Goal: Information Seeking & Learning: Learn about a topic

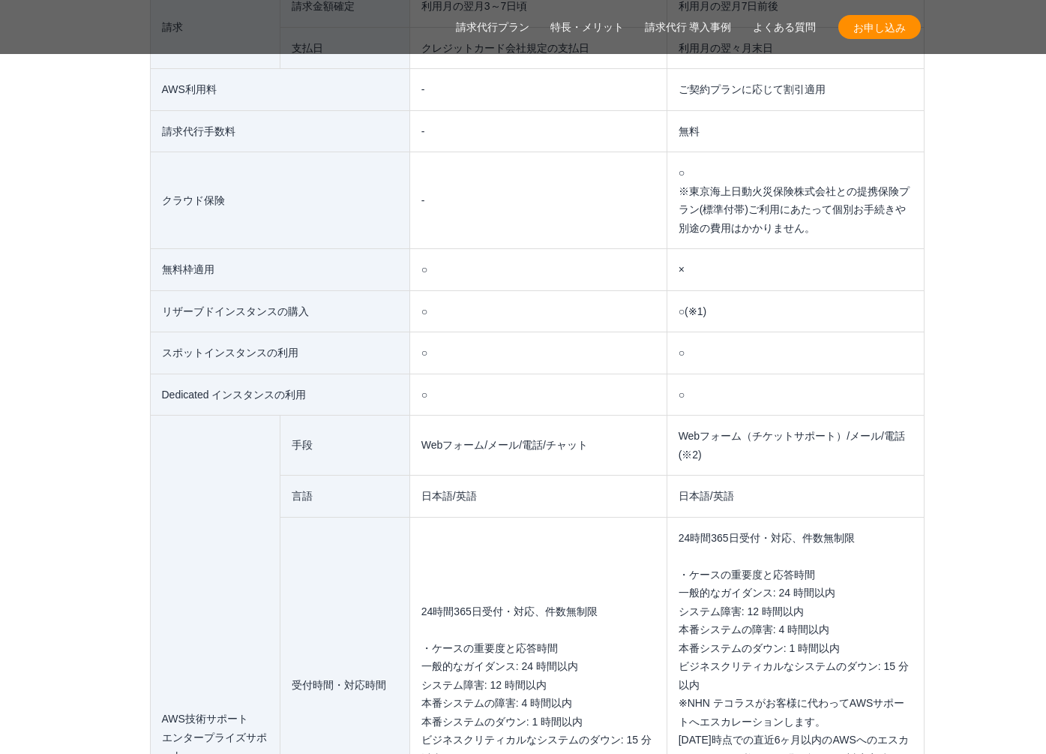
scroll to position [10632, 0]
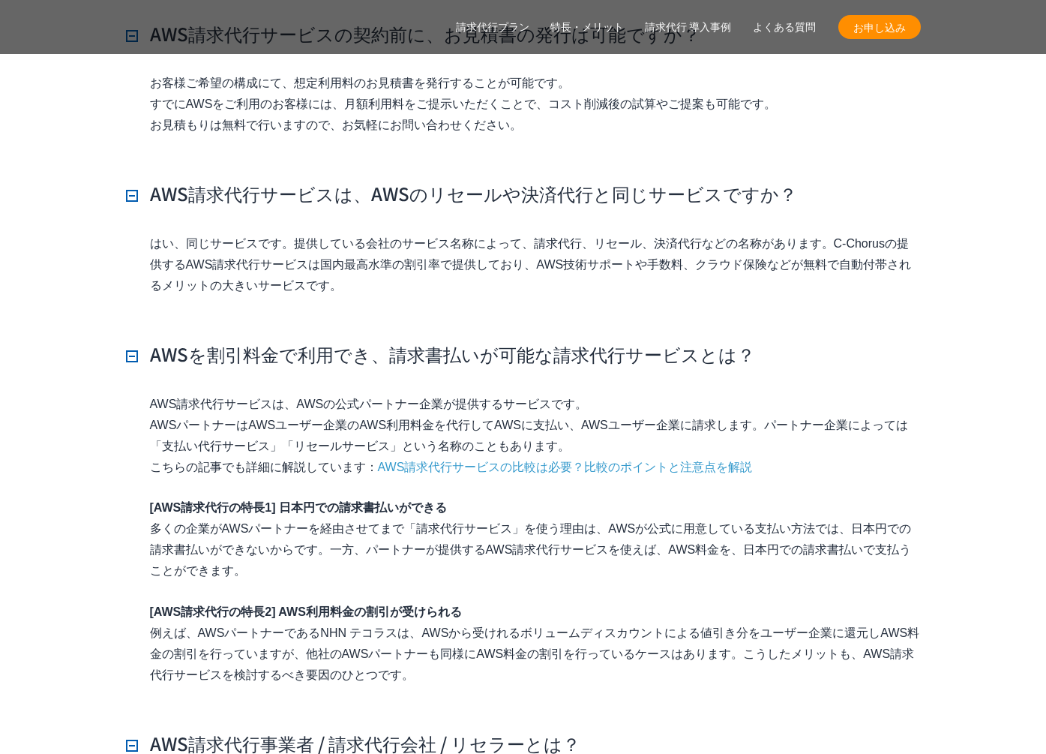
scroll to position [12842, 0]
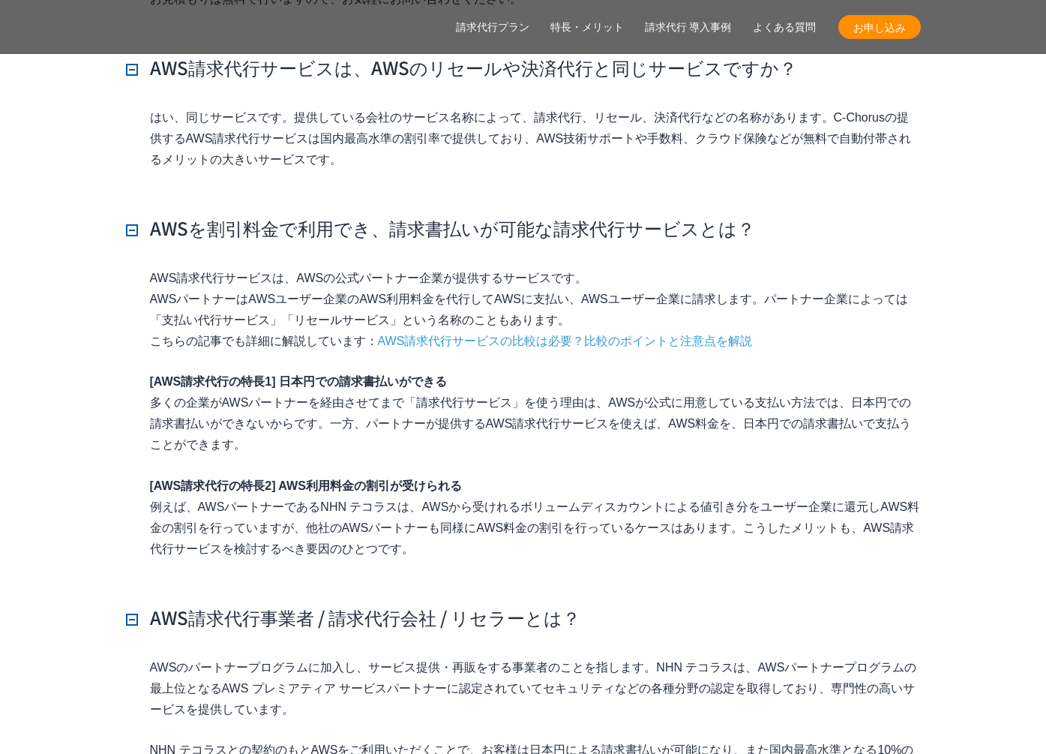
drag, startPoint x: 474, startPoint y: 383, endPoint x: 379, endPoint y: 385, distance: 95.2
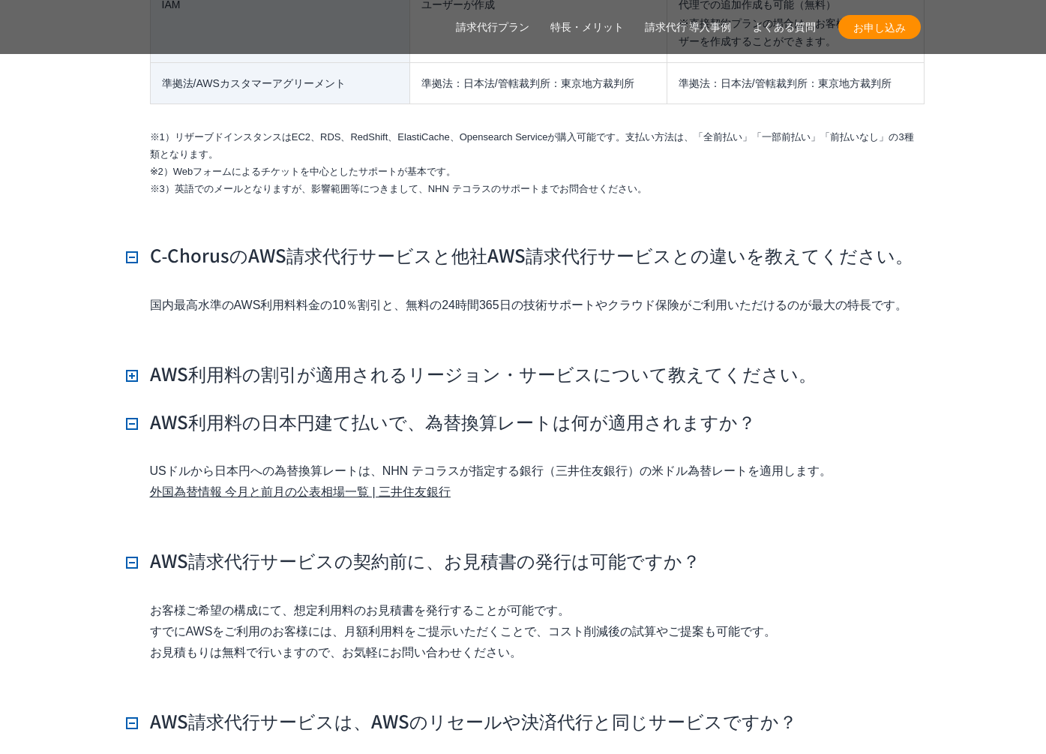
click at [287, 316] on p "国内最高水準のAWS利用料料金の10％割引と、無料の24時間365日の技術サポートやクラウド保険がご利用いただけるのが最大の特長です。" at bounding box center [535, 305] width 771 height 21
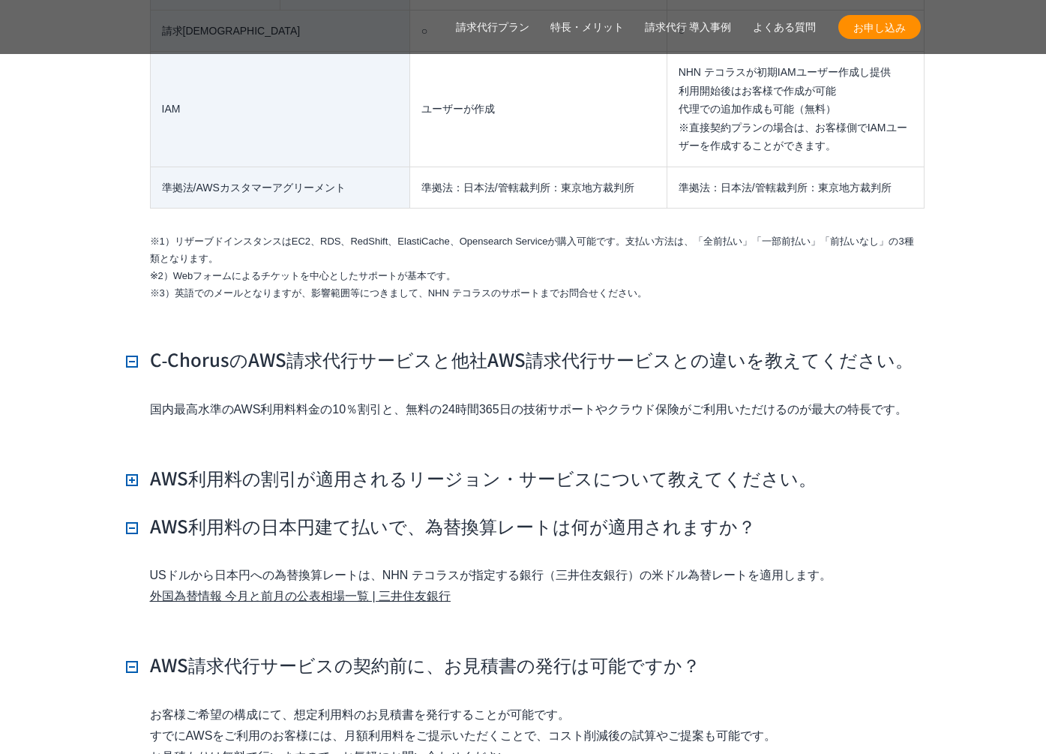
drag, startPoint x: 152, startPoint y: 379, endPoint x: 996, endPoint y: 396, distance: 843.7
copy p "国内最高水準のAWS利用料料金の10％割引と、無料の24時間365日の技術サポートやクラウド保険がご利用いただけるのが最大の特長です。"
click at [314, 399] on p "国内最高水準のAWS利用料料金の10％割引と、無料の24時間365日の技術サポートやクラウド保険がご利用いただけるのが最大の特長です。" at bounding box center [535, 409] width 771 height 21
click at [286, 399] on p "国内最高水準のAWS利用料料金の10％割引と、無料の24時間365日の技術サポートやクラウド保険がご利用いただけるのが最大の特長です。" at bounding box center [535, 409] width 771 height 21
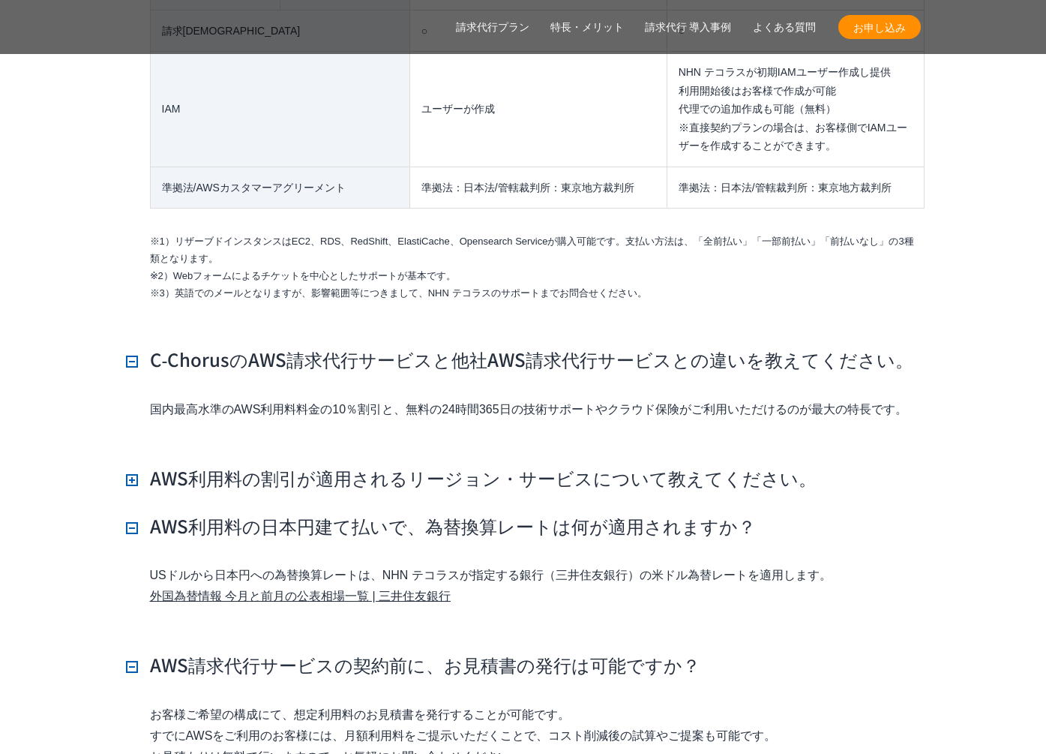
click at [322, 399] on p "国内最高水準のAWS利用料料金の10％割引と、無料の24時間365日の技術サポートやクラウド保険がご利用いただけるのが最大の特長です。" at bounding box center [535, 409] width 771 height 21
drag, startPoint x: 801, startPoint y: 258, endPoint x: 802, endPoint y: 277, distance: 18.8
click at [801, 285] on li "※3）英語でのメールとなりますが、影響範囲等につきまして、NHN テコラスのサポートまでお問合せください。" at bounding box center [535, 293] width 771 height 17
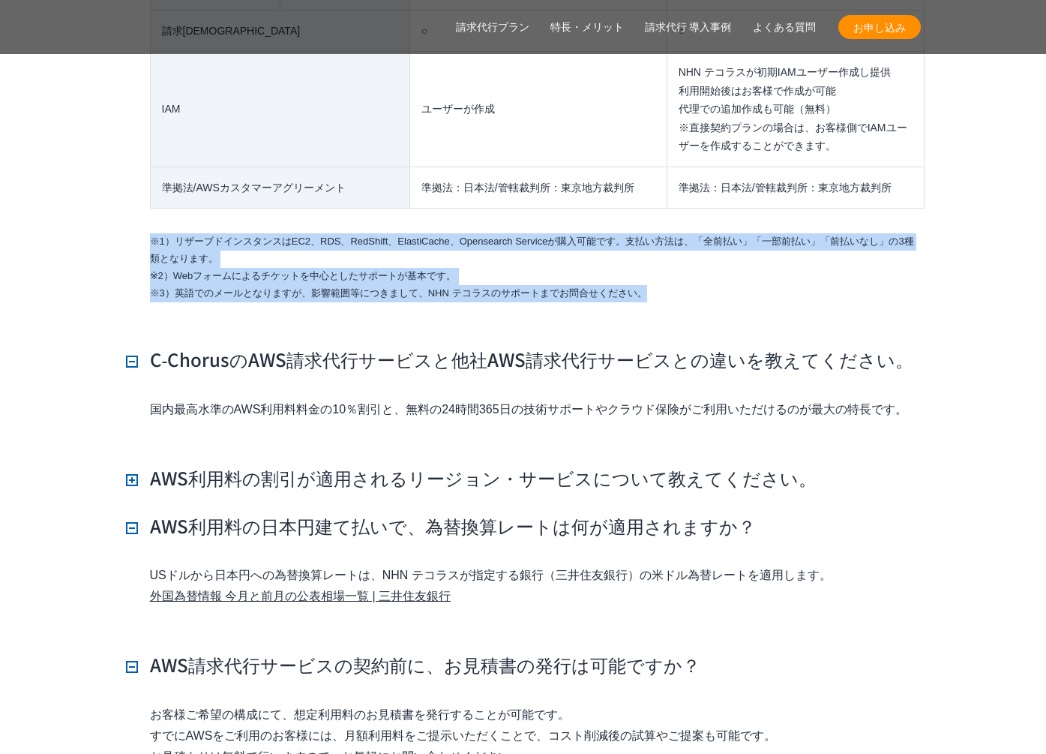
drag, startPoint x: 802, startPoint y: 277, endPoint x: 769, endPoint y: 195, distance: 87.9
drag, startPoint x: 769, startPoint y: 257, endPoint x: 769, endPoint y: 266, distance: 9.0
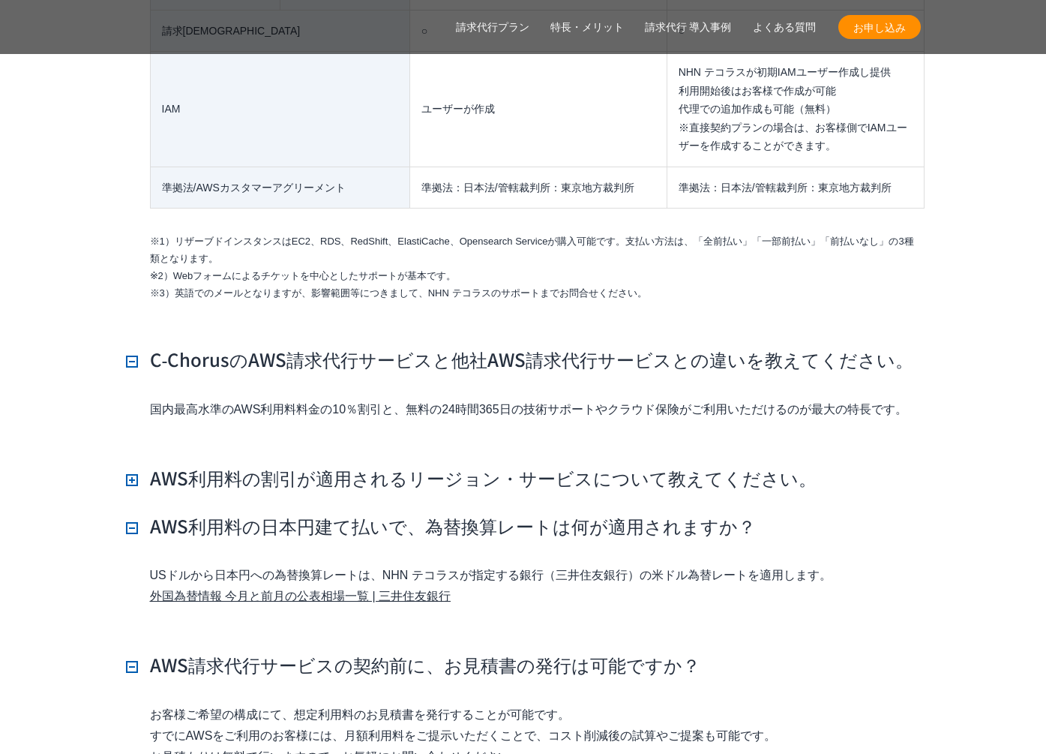
click at [769, 285] on li "※3）英語でのメールとなりますが、影響範囲等につきまして、NHN テコラスのサポートまでお問合せください。" at bounding box center [535, 293] width 771 height 17
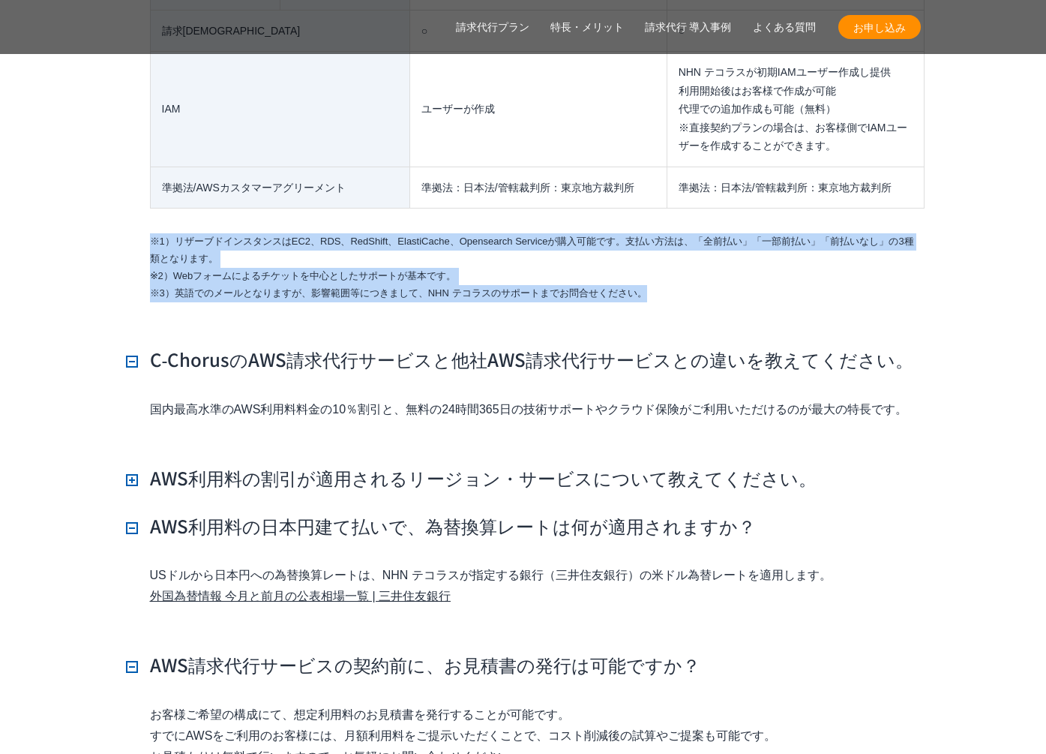
drag, startPoint x: 766, startPoint y: 251, endPoint x: 760, endPoint y: 187, distance: 64.8
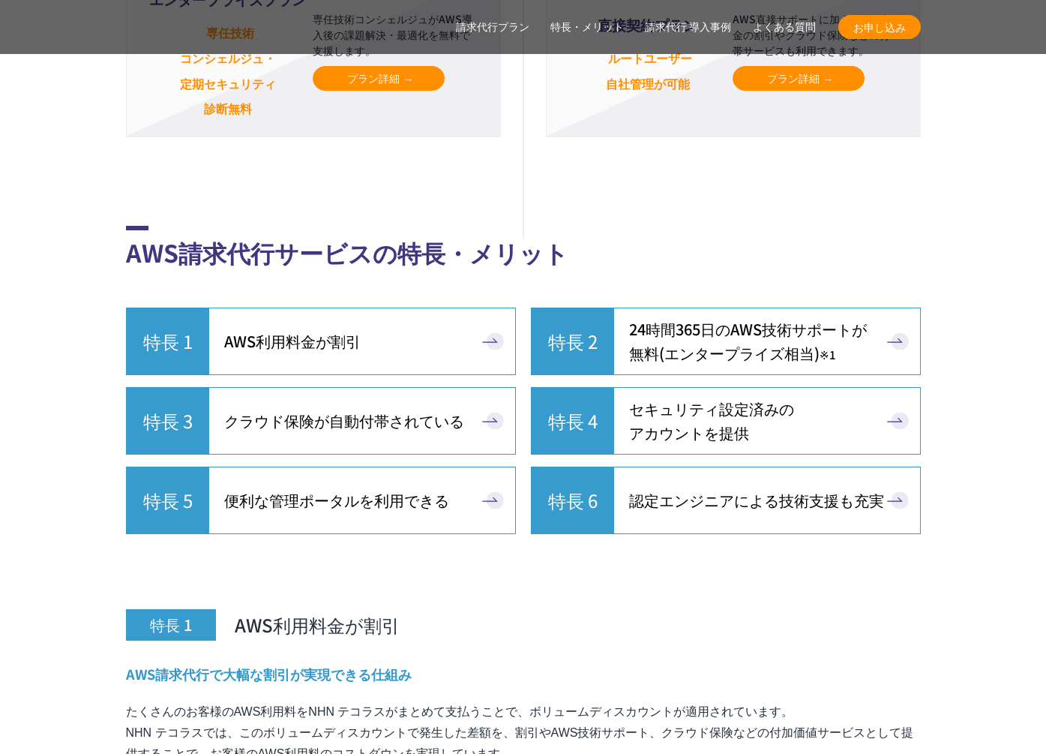
scroll to position [3791, 0]
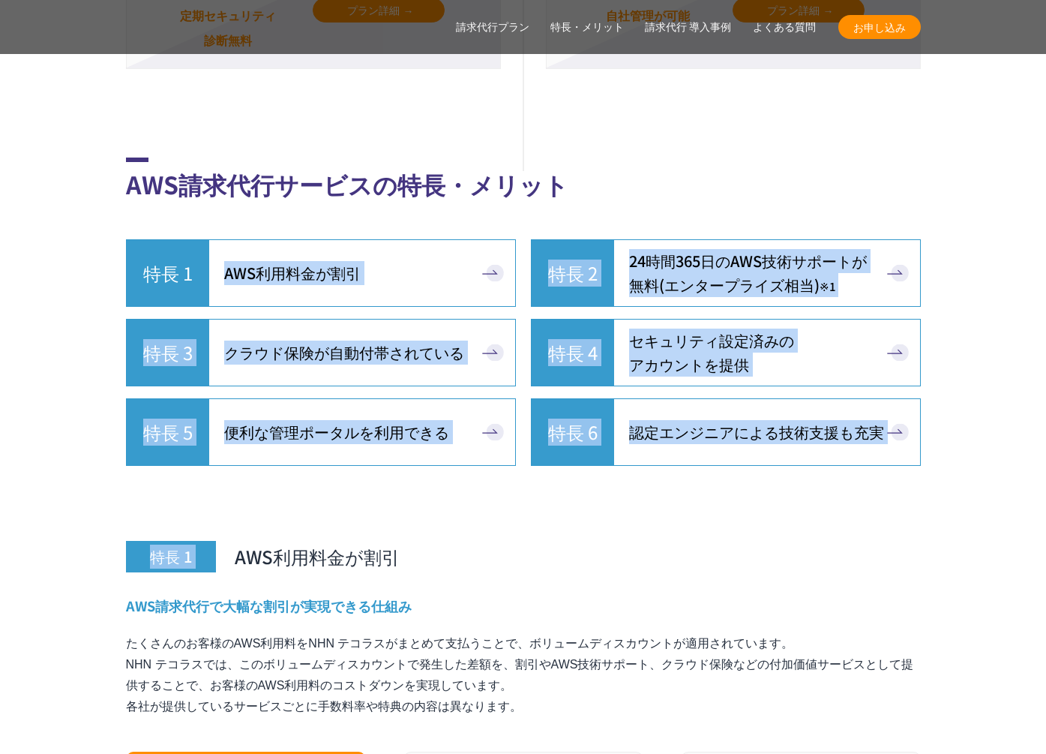
drag, startPoint x: 88, startPoint y: 274, endPoint x: 751, endPoint y: 478, distance: 693.5
drag, startPoint x: 751, startPoint y: 478, endPoint x: 736, endPoint y: 484, distance: 16.6
click at [751, 478] on h3 "特長 1 AWS利用料金が割引" at bounding box center [523, 522] width 795 height 99
drag, startPoint x: 679, startPoint y: 462, endPoint x: 615, endPoint y: 145, distance: 322.8
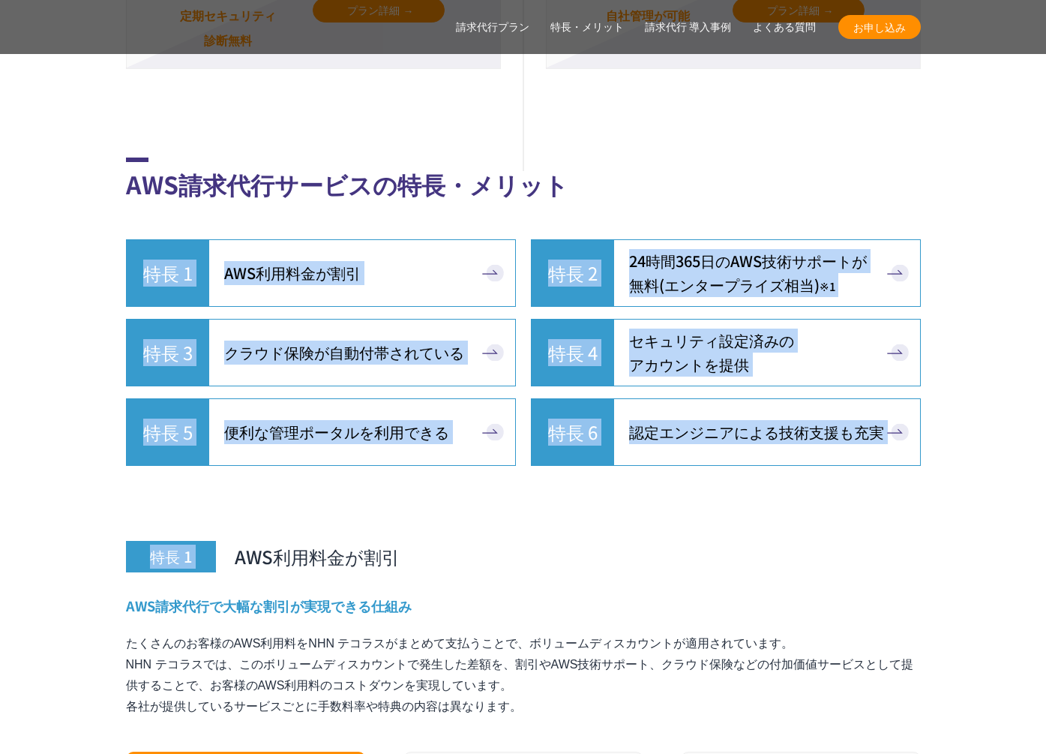
click at [615, 157] on h2 "AWS請求代行サービスの特長・メリット" at bounding box center [523, 179] width 795 height 44
drag, startPoint x: 616, startPoint y: 148, endPoint x: 640, endPoint y: 488, distance: 340.5
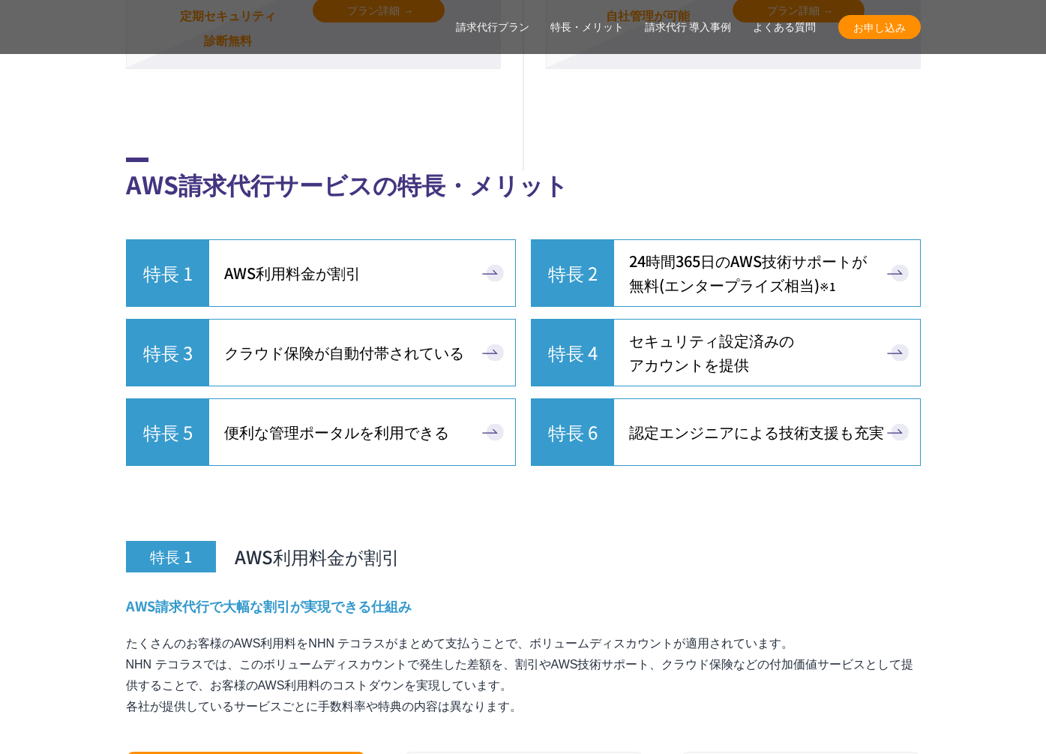
click at [639, 489] on h3 "特長 1 AWS利用料金が割引" at bounding box center [523, 522] width 795 height 99
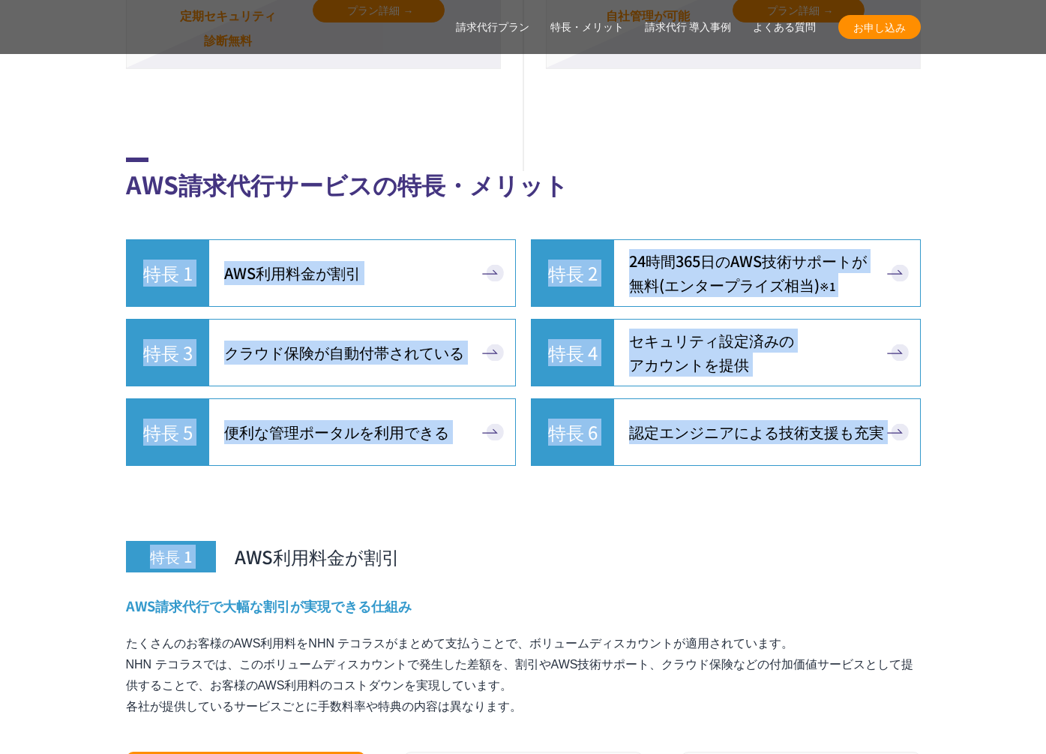
drag, startPoint x: 611, startPoint y: 278, endPoint x: 637, endPoint y: 137, distance: 143.4
drag, startPoint x: 637, startPoint y: 137, endPoint x: 730, endPoint y: 295, distance: 183.5
click at [637, 157] on h2 "AWS請求代行サービスの特長・メリット" at bounding box center [523, 179] width 795 height 44
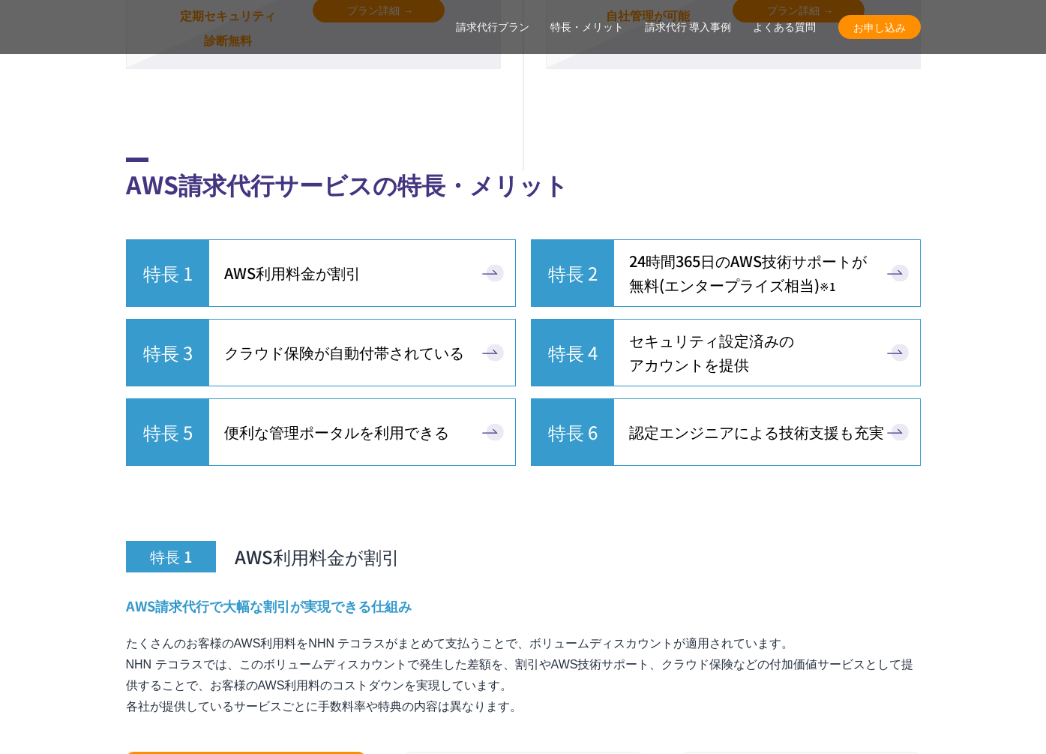
click at [886, 510] on h3 "特長 1 AWS利用料金が割引" at bounding box center [523, 522] width 795 height 99
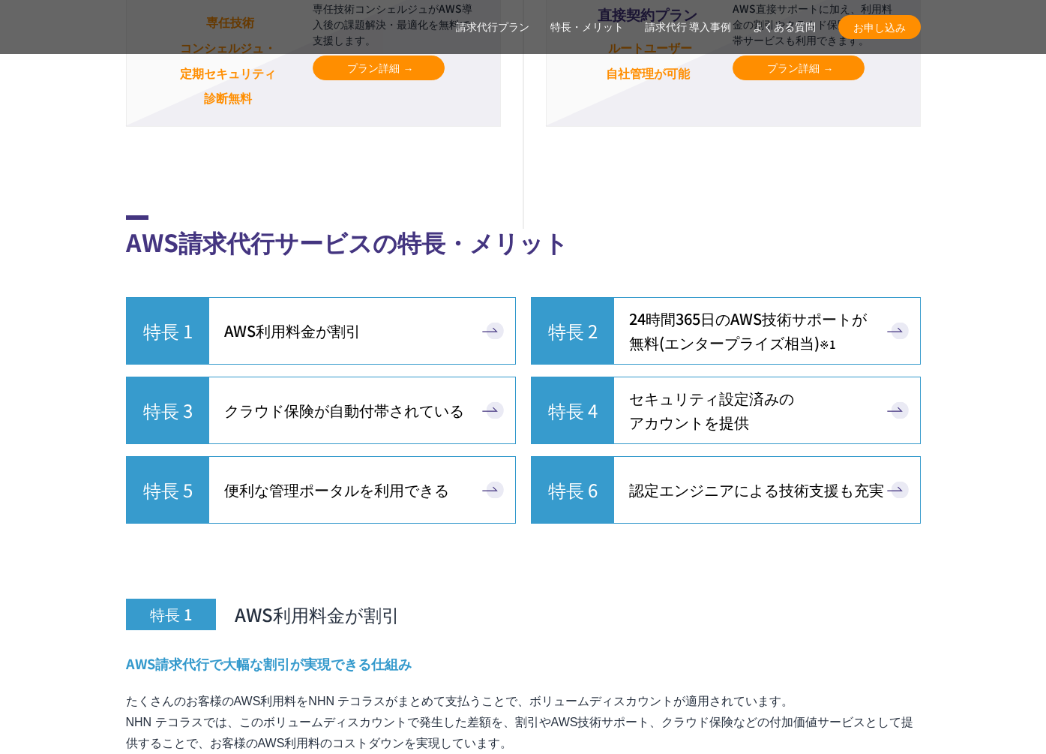
scroll to position [3772, 0]
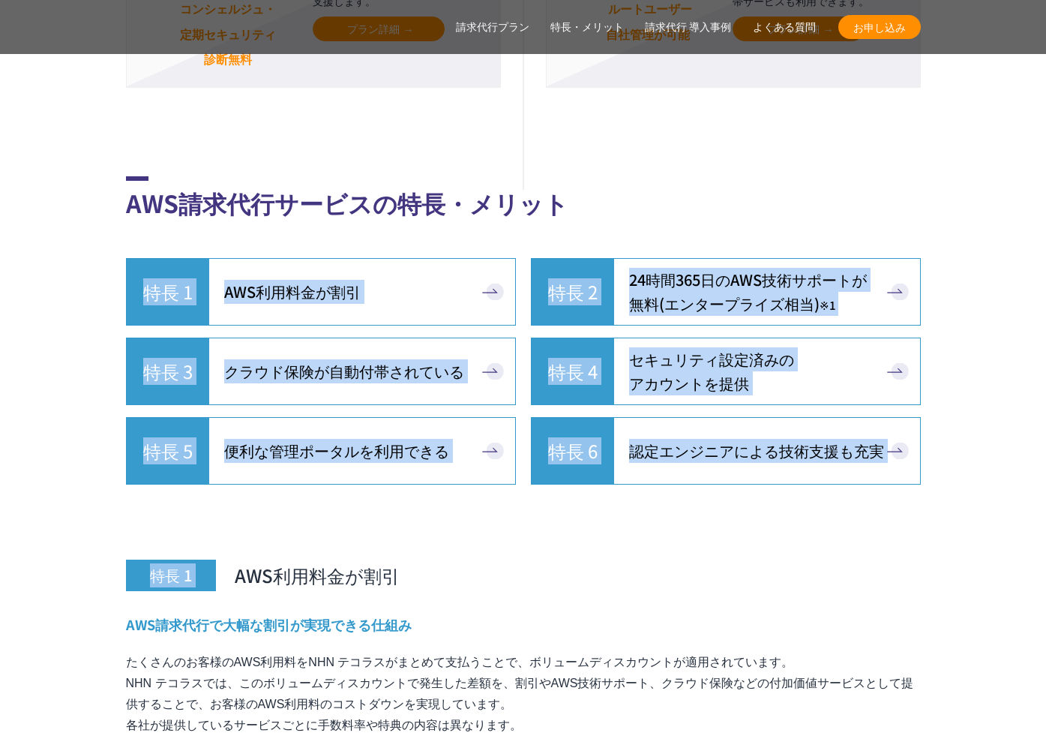
drag, startPoint x: 752, startPoint y: 511, endPoint x: 730, endPoint y: 180, distance: 332.1
click at [730, 180] on h2 "AWS請求代行サービスの特長・メリット" at bounding box center [523, 198] width 795 height 44
drag, startPoint x: 730, startPoint y: 180, endPoint x: 736, endPoint y: 481, distance: 300.7
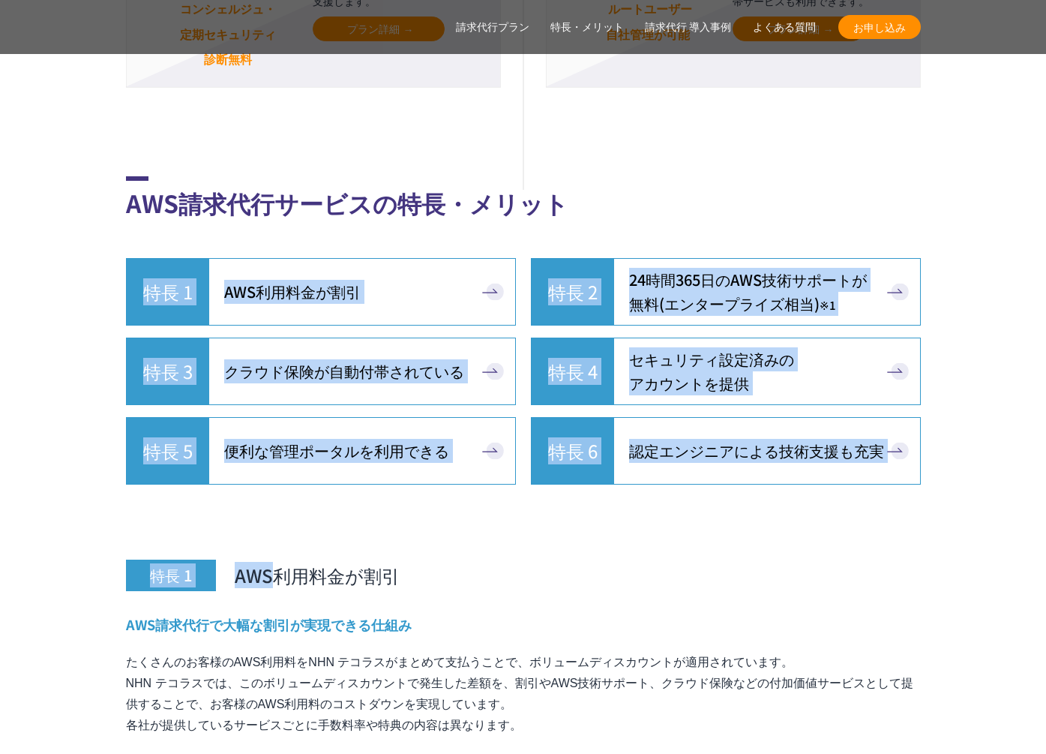
click at [736, 492] on h3 "特長 1 AWS利用料金が割引" at bounding box center [523, 541] width 795 height 99
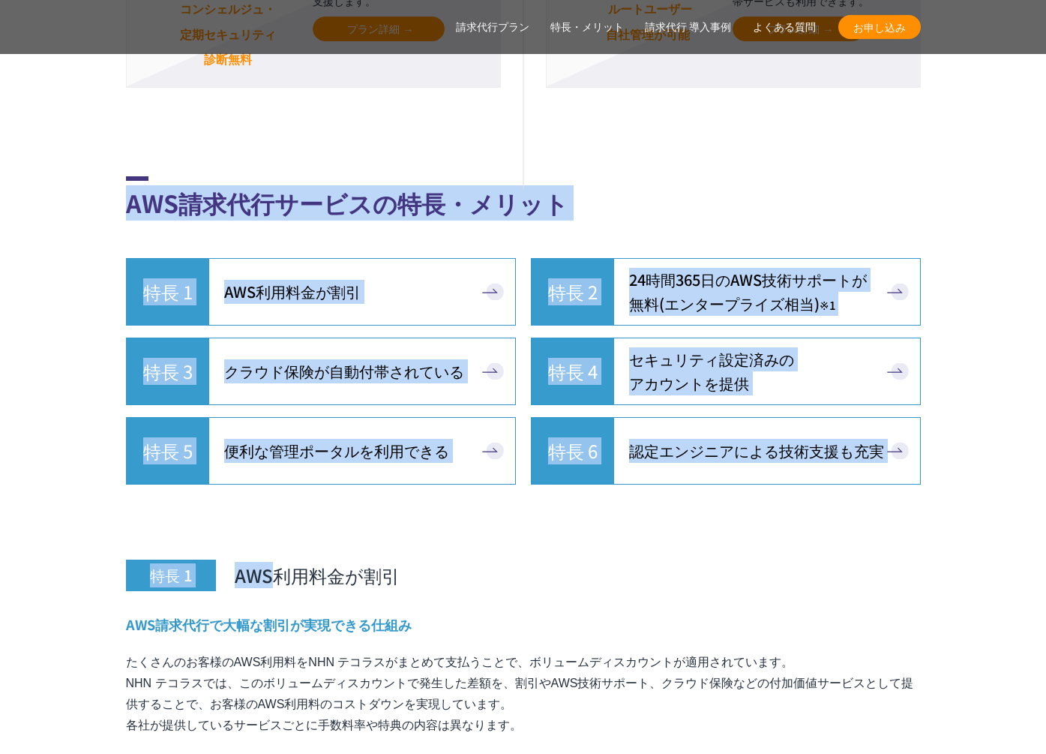
drag, startPoint x: 736, startPoint y: 481, endPoint x: 686, endPoint y: 87, distance: 397.5
drag, startPoint x: 688, startPoint y: 148, endPoint x: 712, endPoint y: 522, distance: 374.2
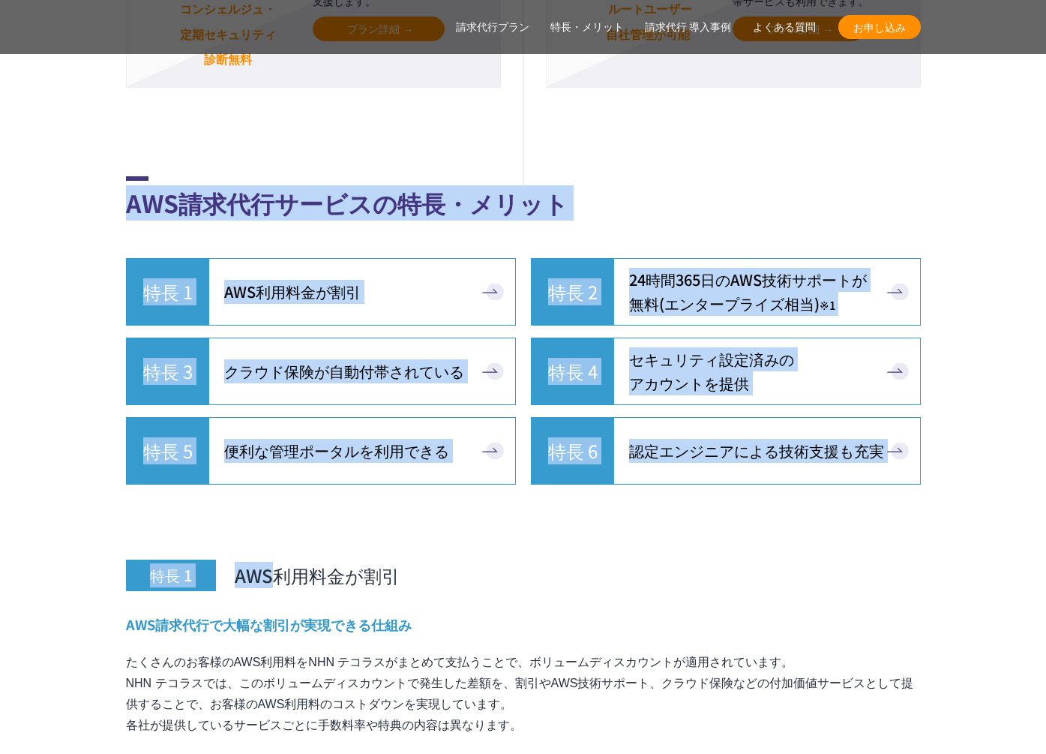
click at [716, 523] on h3 "特長 1 AWS利用料金が割引" at bounding box center [523, 541] width 795 height 99
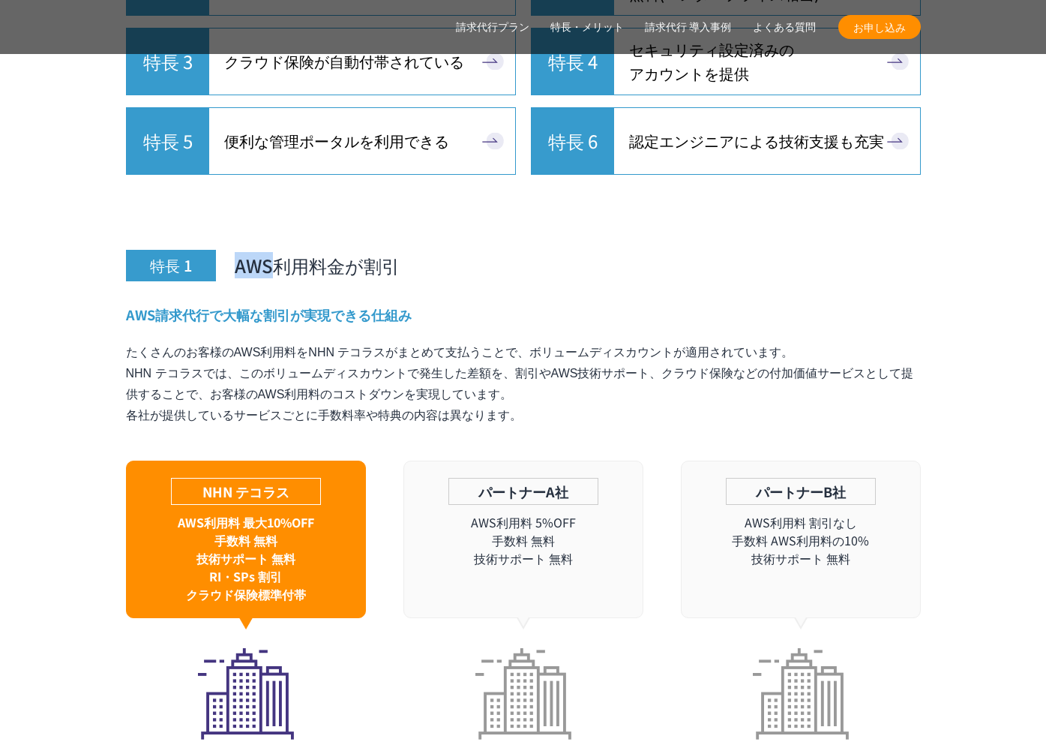
scroll to position [4165, 0]
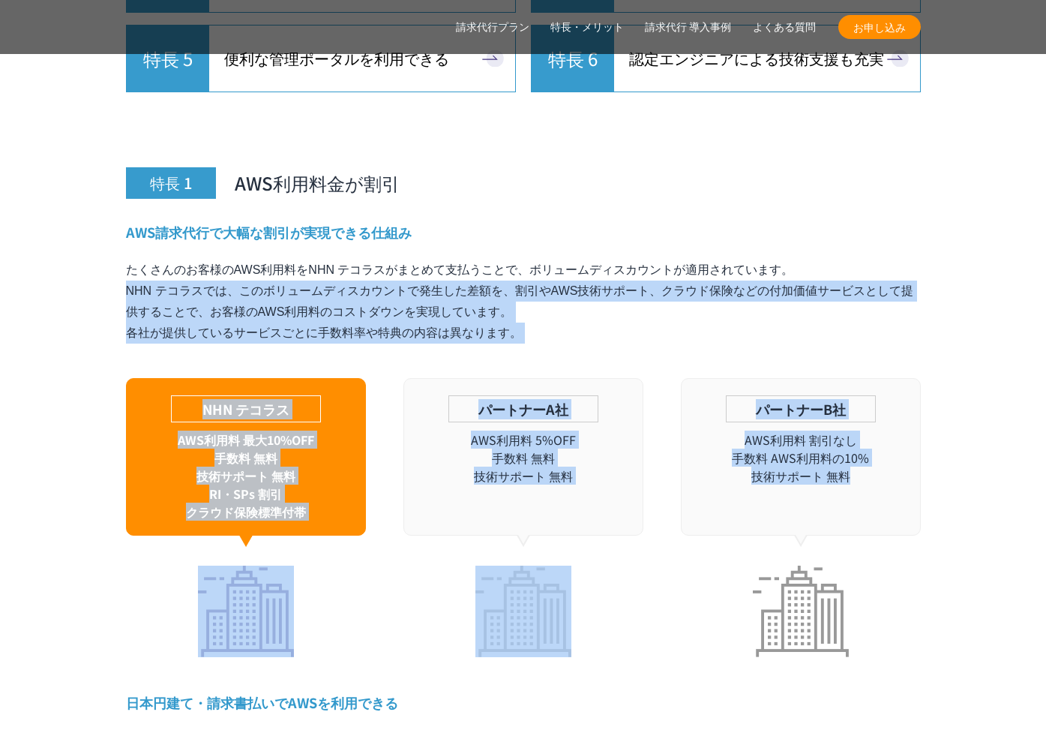
drag, startPoint x: 634, startPoint y: 283, endPoint x: 883, endPoint y: 481, distance: 318.1
click at [880, 482] on div "AWS請求代行で大幅な割引が実現できる仕組み たくさんのお客様のAWS利用料をNHN テコラスがまとめて支払うことで、ボリュームディスカウントが適用されていま…" at bounding box center [523, 440] width 795 height 434
drag, startPoint x: 880, startPoint y: 480, endPoint x: 750, endPoint y: 304, distance: 218.8
click at [750, 304] on div "AWS請求代行で大幅な割引が実現できる仕組み たくさんのお客様のAWS利用料をNHN テコラスがまとめて支払うことで、ボリュームディスカウントが適用されていま…" at bounding box center [523, 440] width 795 height 434
click at [750, 304] on p "たくさんのお客様のAWS利用料をNHN テコラスがまとめて支払うことで、ボリュームディスカウントが適用されています。 NHN テコラスでは、このボリュームディ…" at bounding box center [523, 301] width 795 height 84
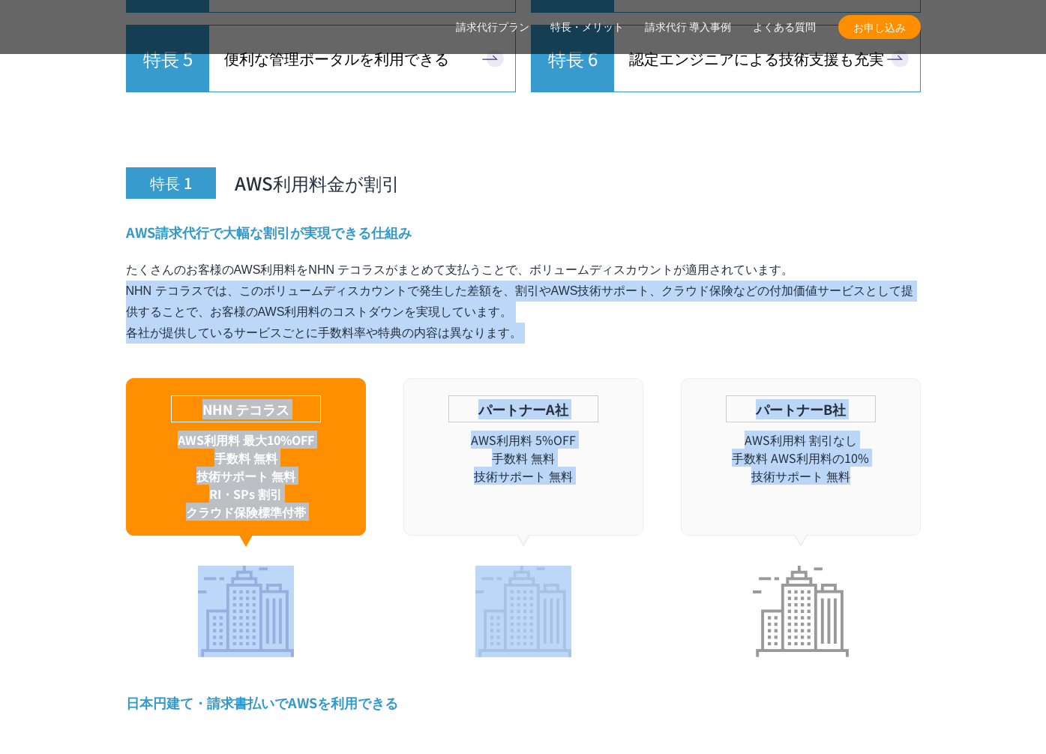
drag, startPoint x: 751, startPoint y: 307, endPoint x: 865, endPoint y: 475, distance: 203.2
click at [865, 475] on div "AWS請求代行で大幅な割引が実現できる仕組み たくさんのお客様のAWS利用料をNHN テコラスがまとめて支払うことで、ボリュームディスカウントが適用されていま…" at bounding box center [523, 440] width 795 height 434
click at [865, 475] on div "パートナーB社 AWS利用料 割引なし 手数料 AWS利用料の10% 技術サポート 無料" at bounding box center [801, 456] width 240 height 157
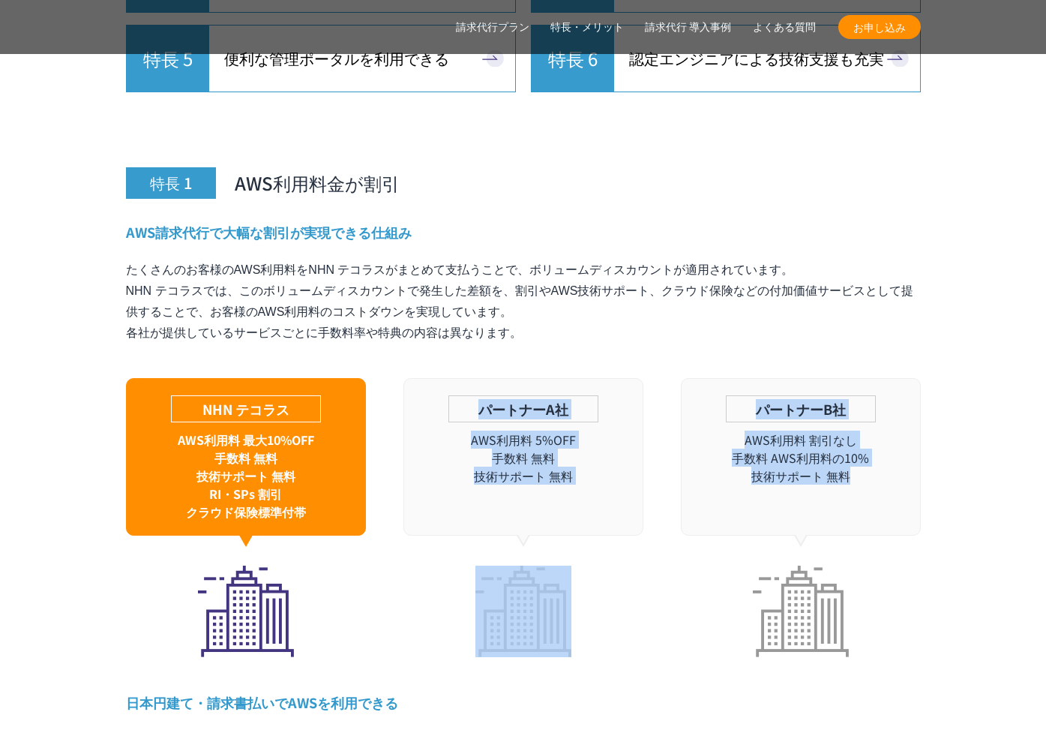
drag, startPoint x: 859, startPoint y: 478, endPoint x: 605, endPoint y: 316, distance: 301.4
click at [605, 316] on div "AWS請求代行で大幅な割引が実現できる仕組み たくさんのお客様のAWS利用料をNHN テコラスがまとめて支払うことで、ボリュームディスカウントが適用されていま…" at bounding box center [523, 440] width 795 height 434
drag, startPoint x: 633, startPoint y: 322, endPoint x: 823, endPoint y: 455, distance: 232.0
click at [820, 454] on div "AWS請求代行で大幅な割引が実現できる仕組み たくさんのお客様のAWS利用料をNHN テコラスがまとめて支払うことで、ボリュームディスカウントが適用されていま…" at bounding box center [523, 440] width 795 height 434
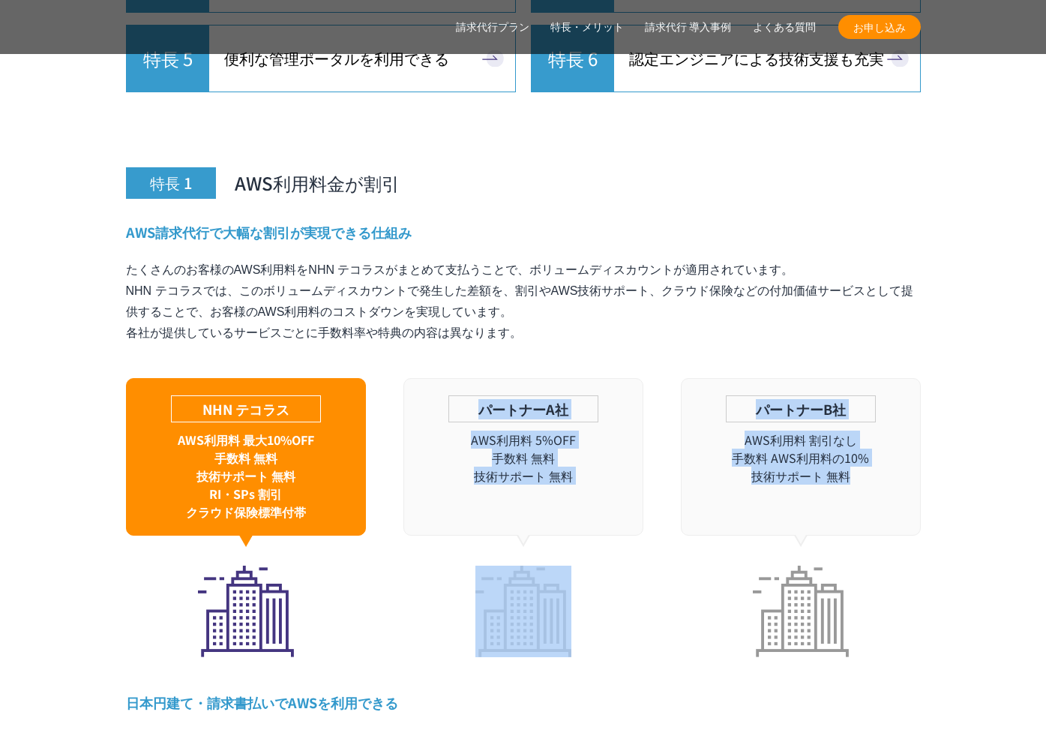
click at [823, 455] on div "パートナーB社 AWS利用料 割引なし 手数料 AWS利用料の10% 技術サポート 無料" at bounding box center [801, 456] width 240 height 157
drag, startPoint x: 805, startPoint y: 455, endPoint x: 577, endPoint y: 301, distance: 275.4
click at [577, 301] on div "AWS請求代行で大幅な割引が実現できる仕組み たくさんのお客様のAWS利用料をNHN テコラスがまとめて支払うことで、ボリュームディスカウントが適用されていま…" at bounding box center [523, 440] width 795 height 434
click at [577, 301] on p "たくさんのお客様のAWS利用料をNHN テコラスがまとめて支払うことで、ボリュームディスカウントが適用されています。 NHN テコラスでは、このボリュームディ…" at bounding box center [523, 301] width 795 height 84
drag, startPoint x: 772, startPoint y: 398, endPoint x: 912, endPoint y: 458, distance: 152.5
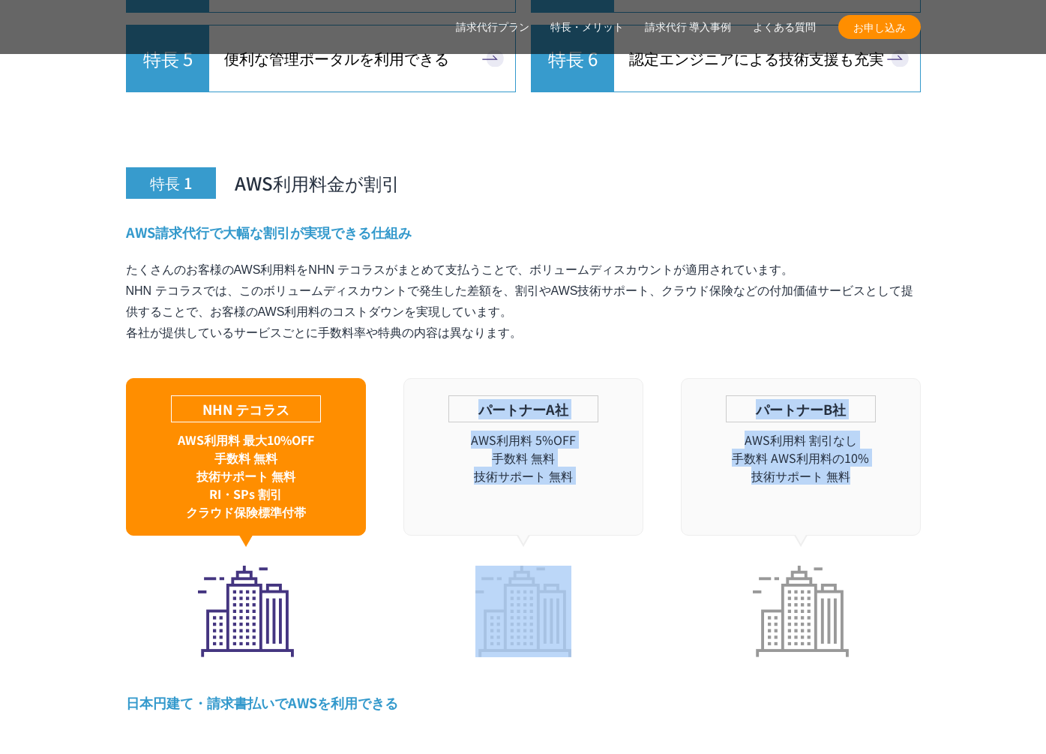
click at [912, 458] on div "AWS請求代行で大幅な割引が実現できる仕組み たくさんのお客様のAWS利用料をNHN テコラスがまとめて支払うことで、ボリュームディスカウントが適用されていま…" at bounding box center [523, 440] width 795 height 434
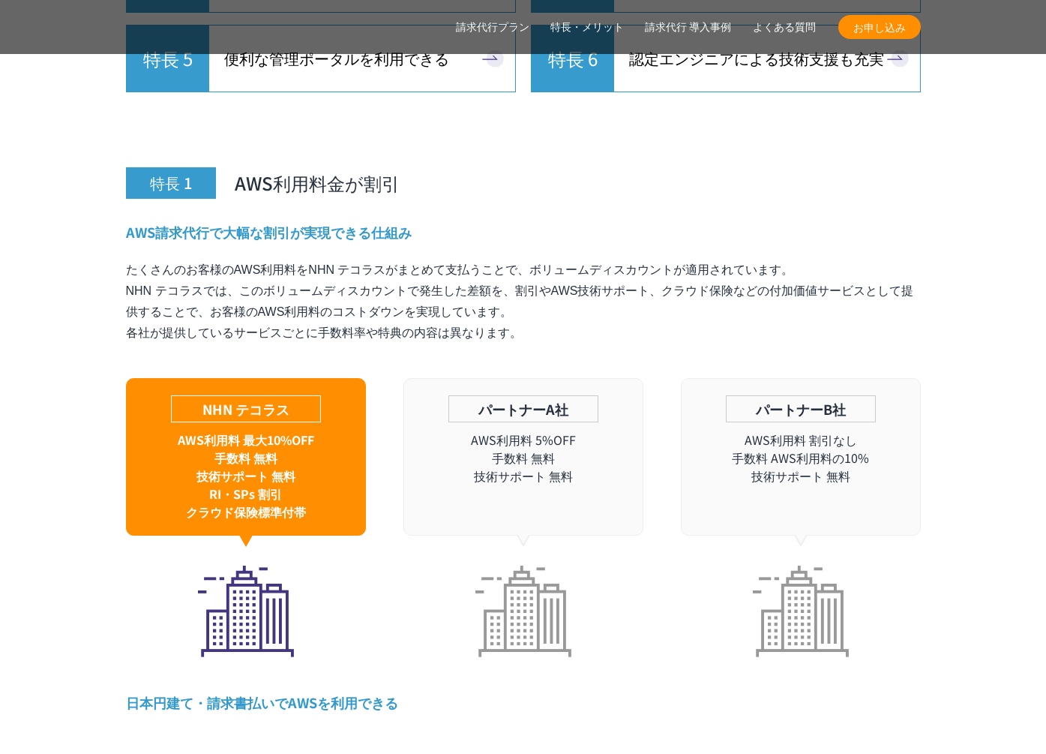
click at [912, 459] on div "パートナーB社 AWS利用料 割引なし 手数料 AWS利用料の10% 技術サポート 無料" at bounding box center [801, 456] width 240 height 157
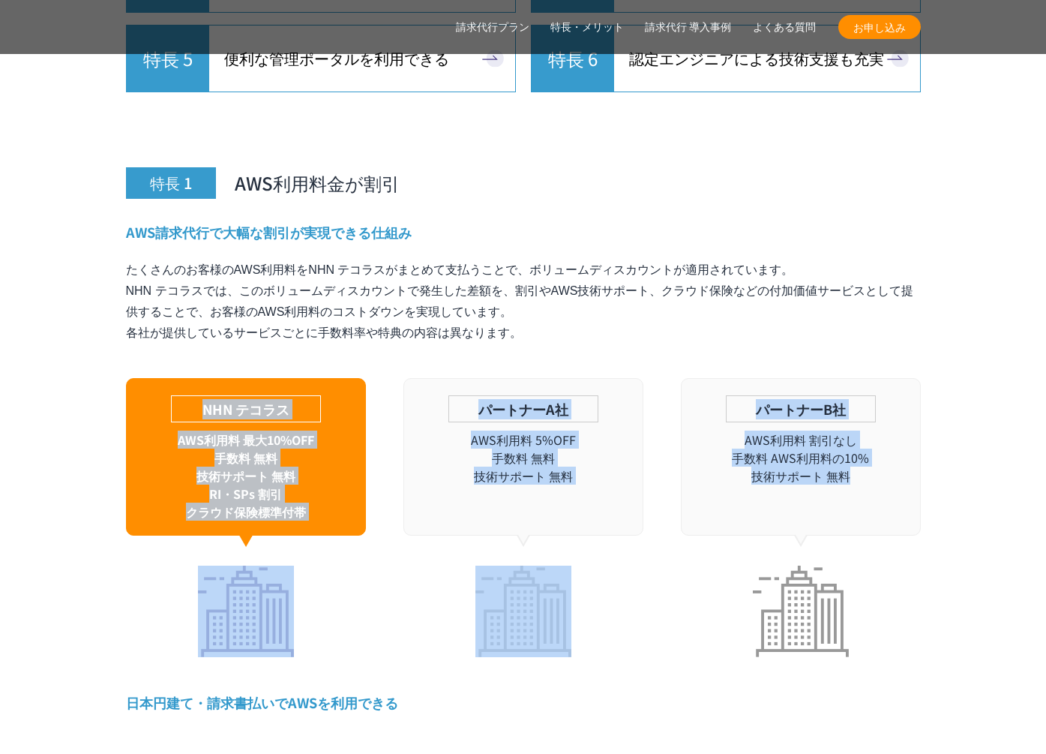
drag, startPoint x: 652, startPoint y: 445, endPoint x: 113, endPoint y: 358, distance: 546.0
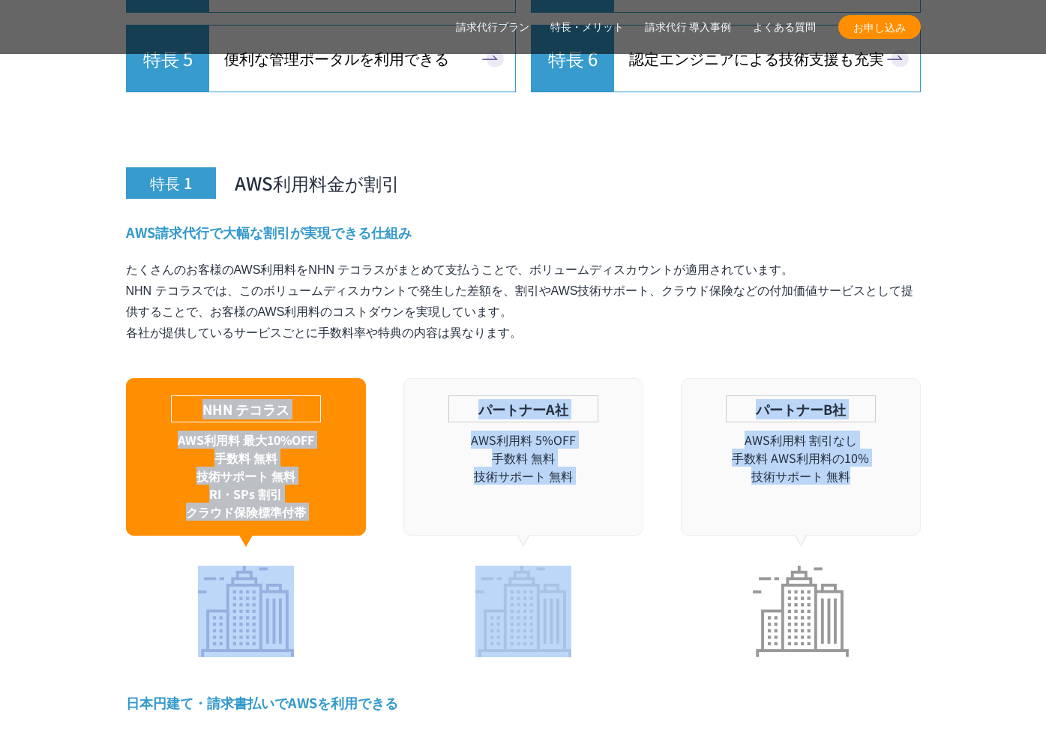
drag, startPoint x: 697, startPoint y: 433, endPoint x: 976, endPoint y: 467, distance: 280.2
drag, startPoint x: 892, startPoint y: 454, endPoint x: 883, endPoint y: 466, distance: 15.5
click at [892, 454] on div "パートナーB社 AWS利用料 割引なし 手数料 AWS利用料の10% 技術サポート 無料" at bounding box center [801, 456] width 240 height 157
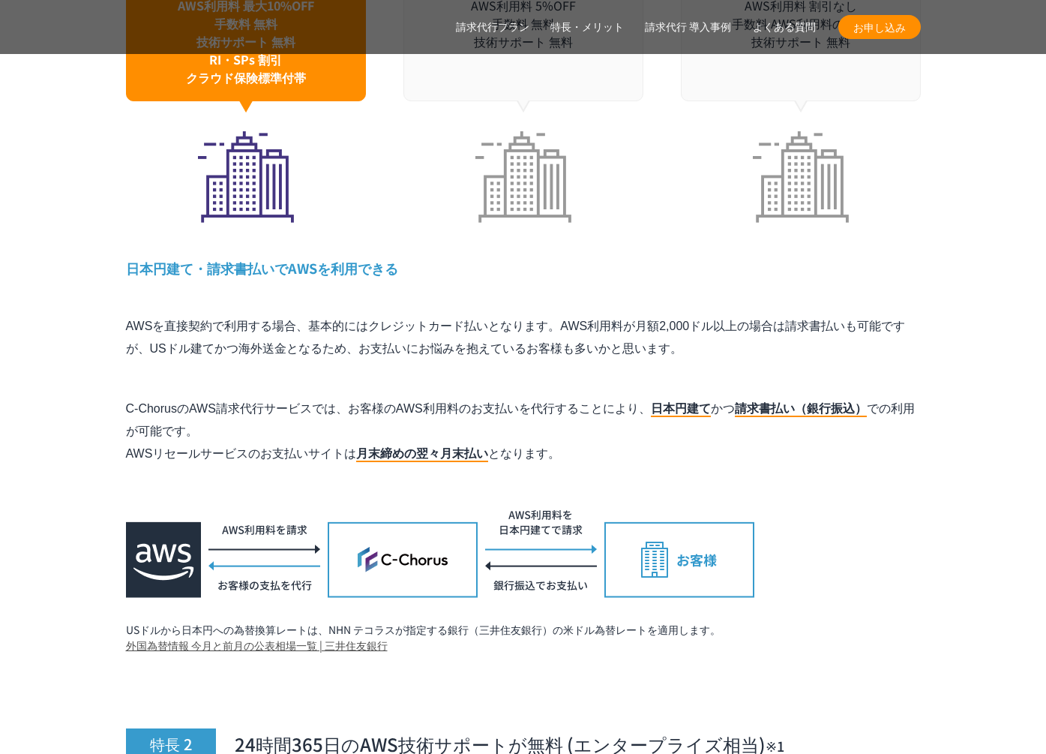
scroll to position [4641, 0]
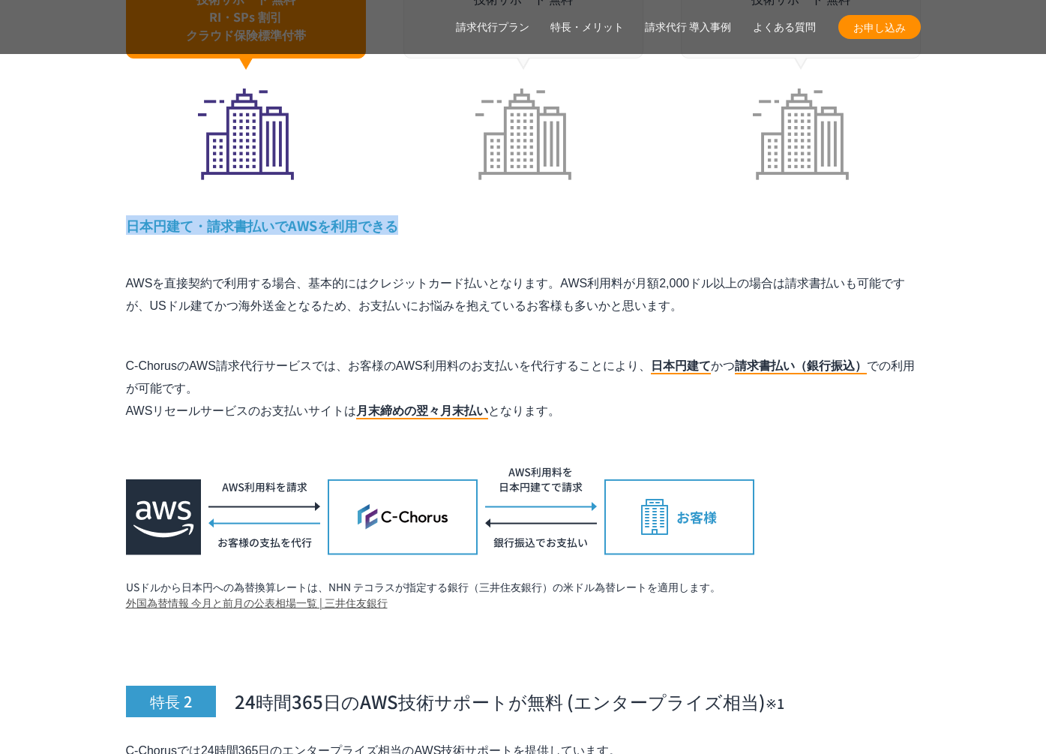
drag, startPoint x: 157, startPoint y: 190, endPoint x: 444, endPoint y: 196, distance: 287.2
click at [444, 216] on h4 "日本円建て・請求書払いでAWSを利用できる" at bounding box center [523, 225] width 795 height 19
drag, startPoint x: 444, startPoint y: 196, endPoint x: 63, endPoint y: 183, distance: 381.1
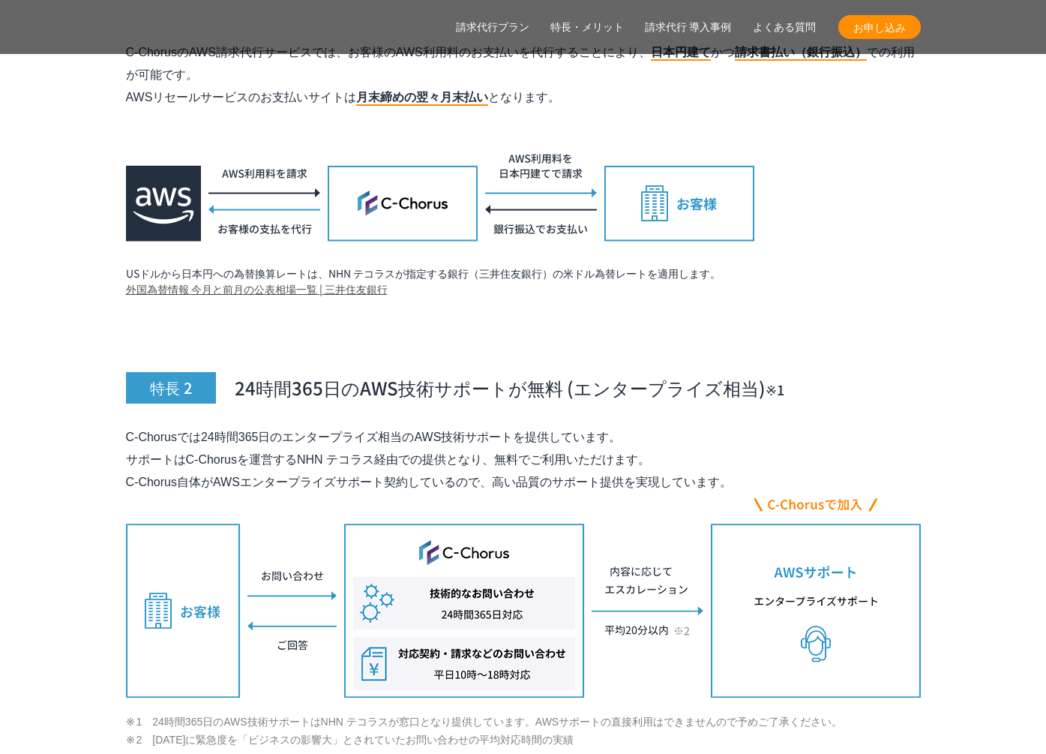
scroll to position [5084, 0]
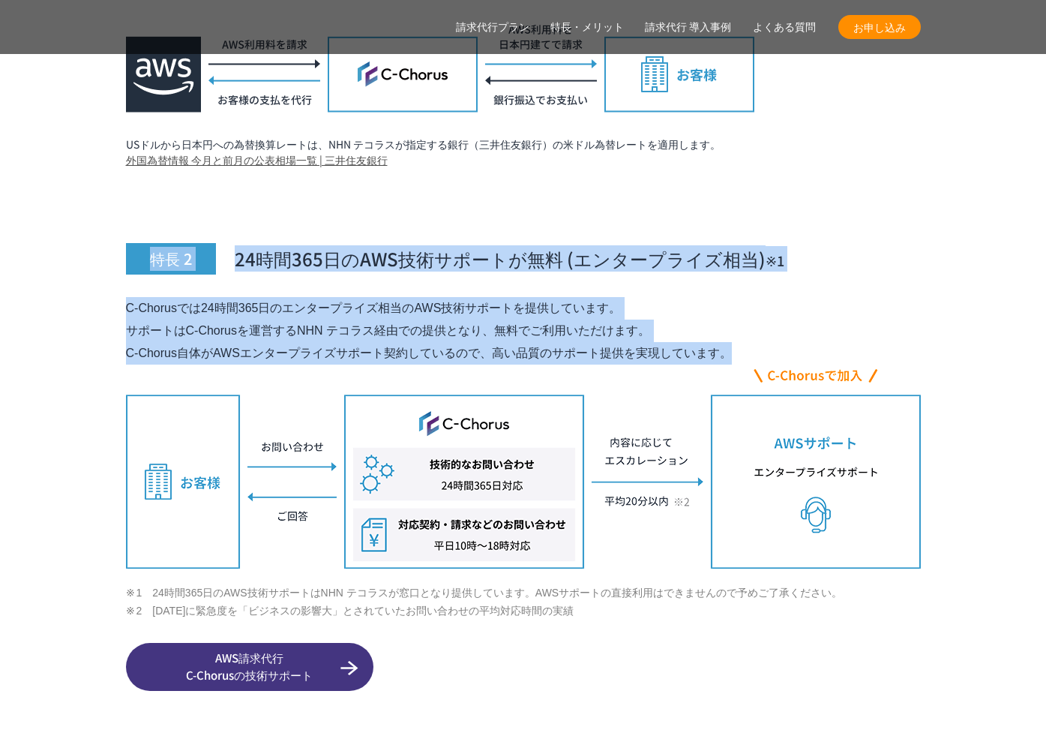
drag, startPoint x: 63, startPoint y: 198, endPoint x: 143, endPoint y: 321, distance: 146.8
click at [146, 318] on p "C-Chorusでは24時間365日のエンタープライズ相当のAWS技術サポートを提供しています。 サポートはC-Chorusを運営するNHN テコラス経由での…" at bounding box center [523, 330] width 795 height 67
